Goal: Task Accomplishment & Management: Manage account settings

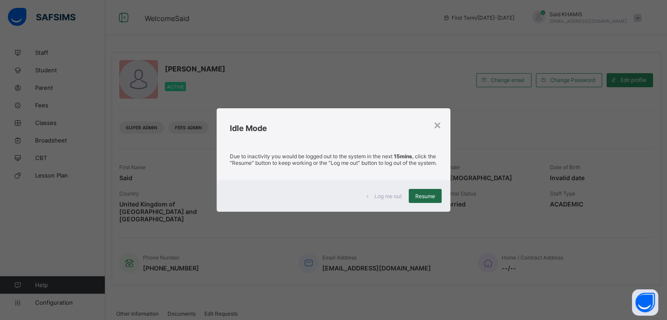
click at [432, 200] on span "Resume" at bounding box center [425, 196] width 20 height 7
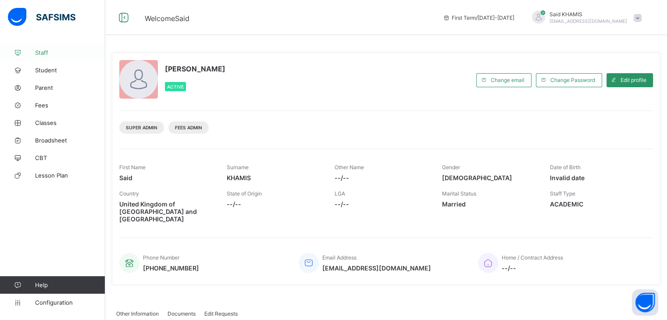
click at [48, 51] on span "Staff" at bounding box center [70, 52] width 70 height 7
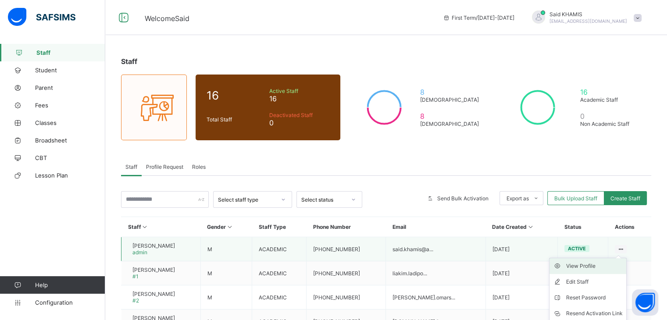
click at [586, 267] on div "View Profile" at bounding box center [594, 266] width 57 height 9
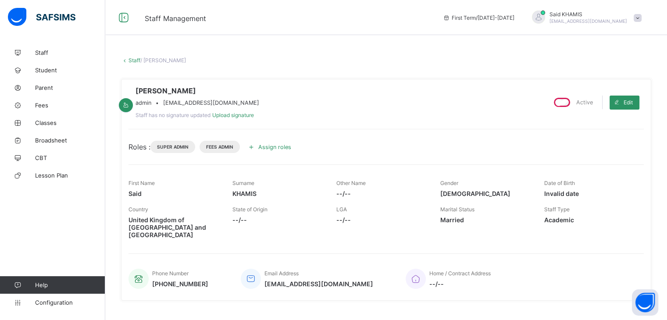
click at [254, 151] on icon at bounding box center [252, 147] width 10 height 9
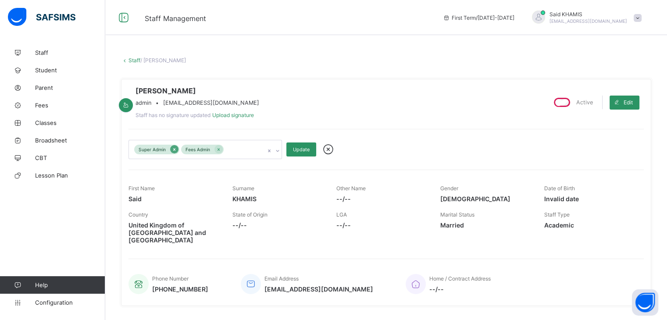
click at [174, 151] on icon at bounding box center [174, 149] width 2 height 3
click at [303, 153] on span "Update" at bounding box center [301, 150] width 17 height 6
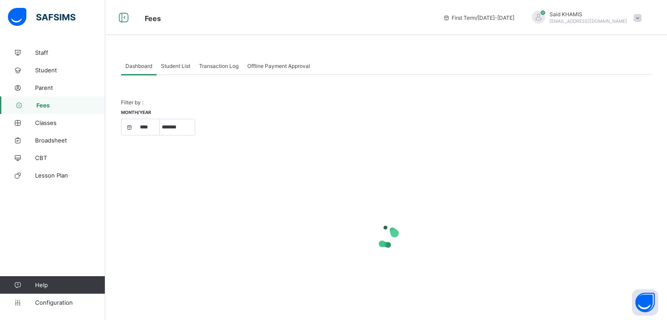
select select "****"
select select "*"
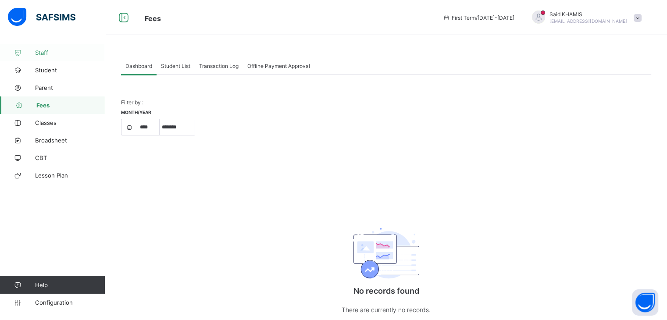
click at [46, 51] on span "Staff" at bounding box center [70, 52] width 70 height 7
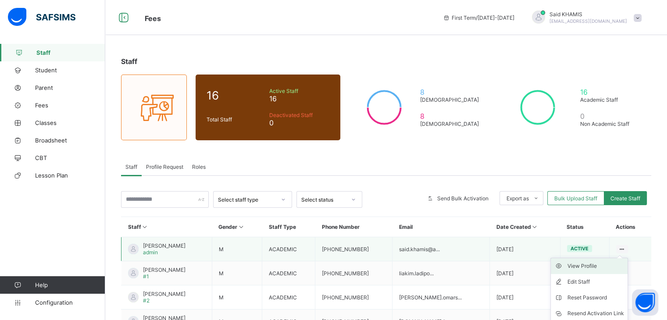
click at [588, 269] on div "View Profile" at bounding box center [596, 266] width 57 height 9
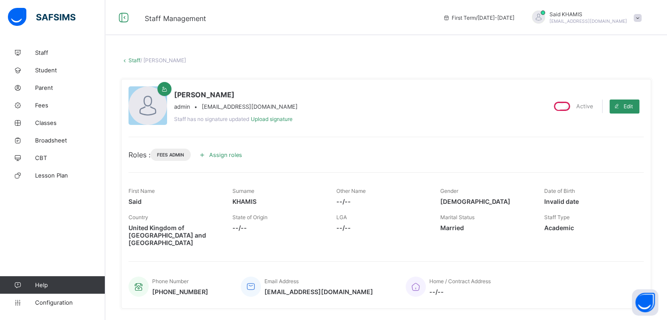
click at [237, 153] on span "Assign roles" at bounding box center [225, 155] width 33 height 7
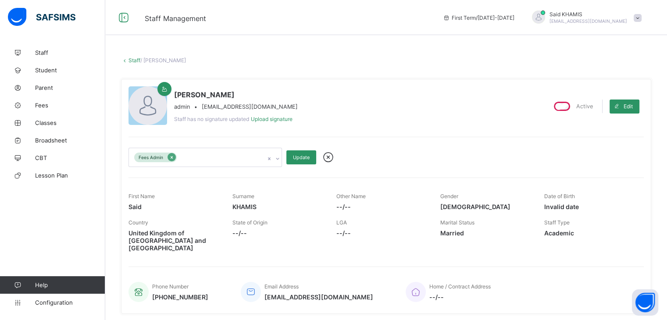
click at [171, 158] on icon at bounding box center [172, 157] width 2 height 3
click at [271, 158] on icon at bounding box center [273, 157] width 5 height 9
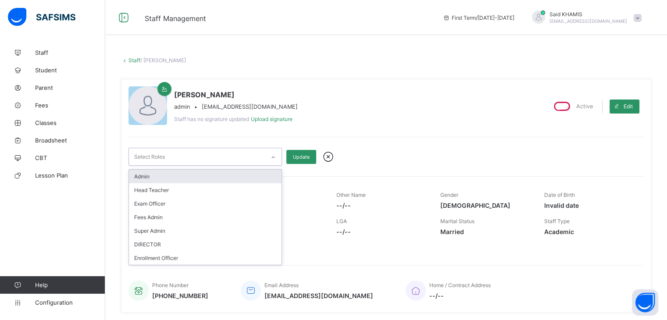
click at [244, 178] on div "Admin" at bounding box center [205, 177] width 153 height 14
click at [303, 156] on span "Update" at bounding box center [301, 157] width 17 height 6
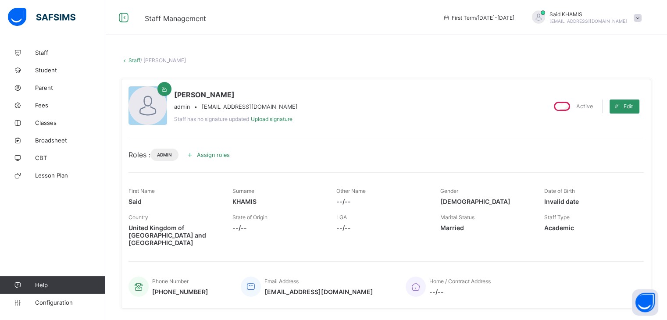
click at [194, 157] on icon at bounding box center [190, 154] width 10 height 9
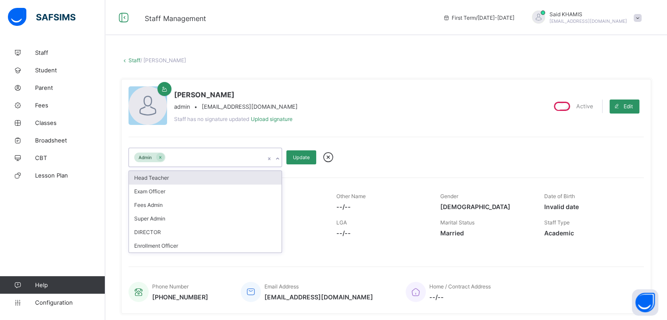
click at [277, 161] on icon at bounding box center [277, 158] width 5 height 9
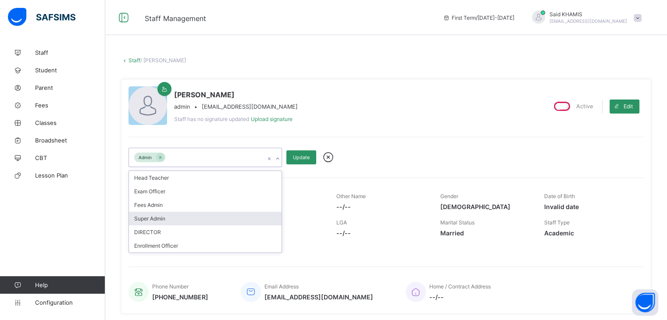
click at [181, 214] on div "Super Admin" at bounding box center [205, 219] width 153 height 14
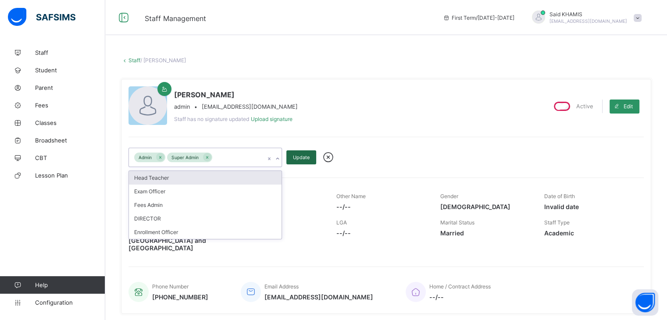
click at [304, 160] on div "Update" at bounding box center [301, 157] width 30 height 14
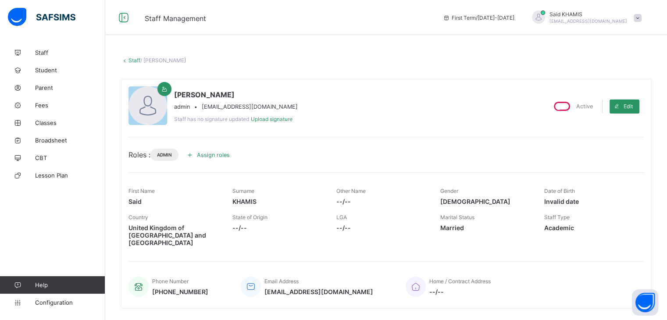
click at [642, 18] on span at bounding box center [638, 18] width 8 height 8
click at [618, 88] on span "Logout" at bounding box center [613, 87] width 58 height 10
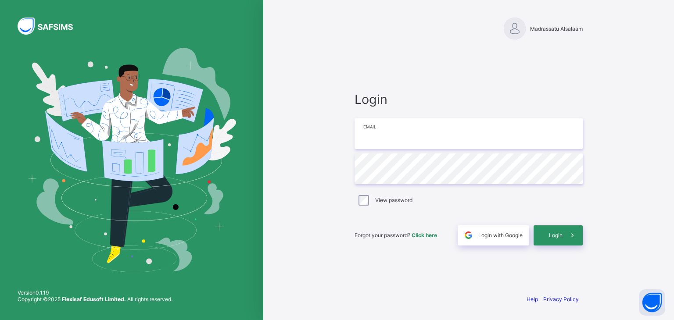
type input "**********"
click at [558, 231] on div "Login" at bounding box center [557, 235] width 49 height 20
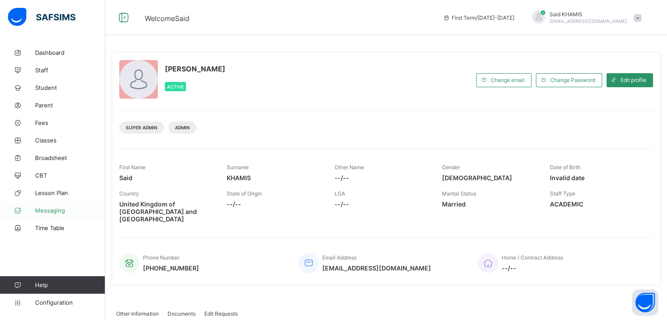
click at [56, 214] on link "Messaging" at bounding box center [52, 211] width 105 height 18
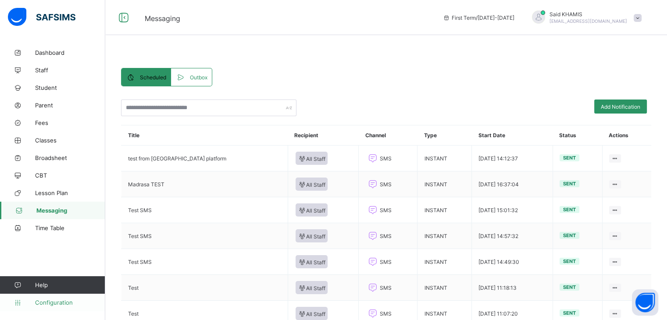
click at [58, 305] on span "Configuration" at bounding box center [70, 302] width 70 height 7
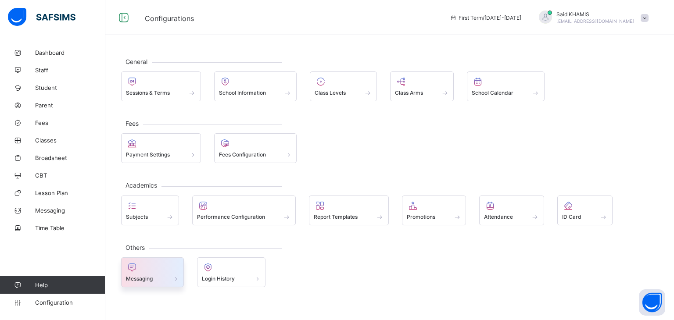
click at [151, 276] on span "Messaging" at bounding box center [139, 278] width 27 height 7
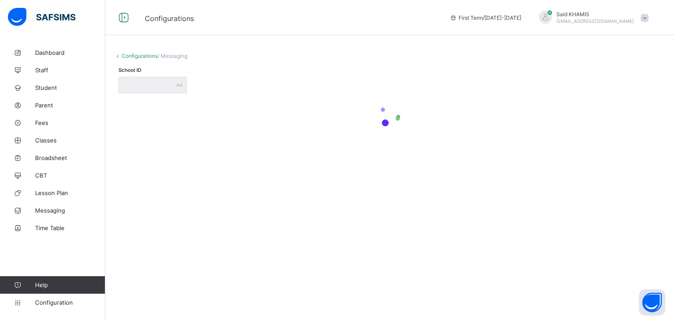
type input "**********"
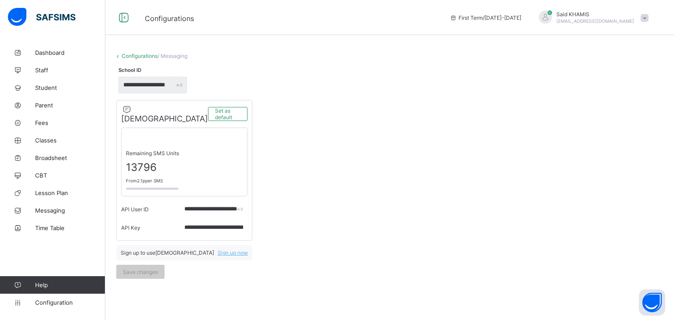
click at [233, 88] on div "**********" at bounding box center [389, 84] width 551 height 25
click at [148, 58] on link "Configurations" at bounding box center [140, 56] width 36 height 7
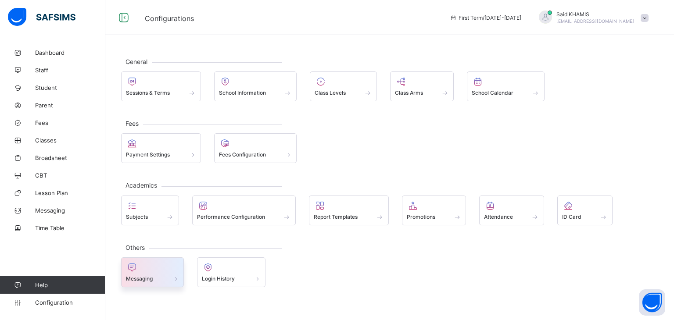
click at [154, 278] on div "Messaging" at bounding box center [152, 278] width 53 height 7
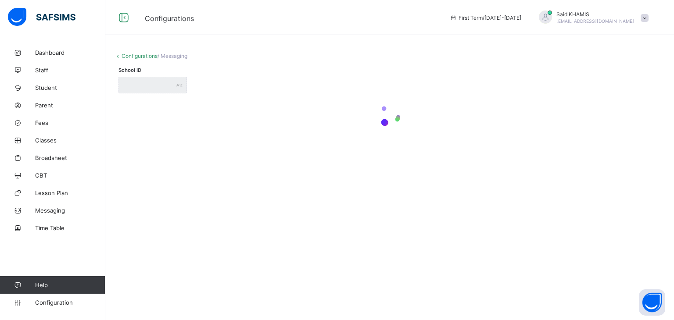
type input "**********"
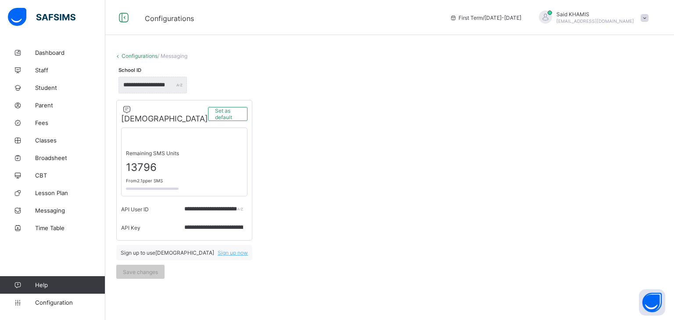
click at [118, 75] on div "**********" at bounding box center [389, 84] width 551 height 25
